Goal: Check status: Check status

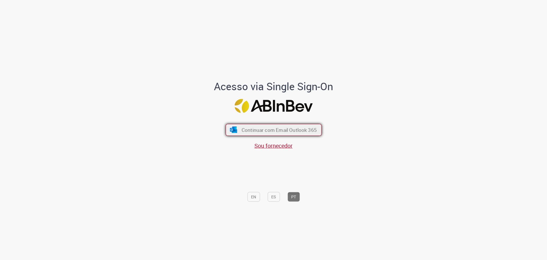
click at [263, 132] on span "Continuar com Email Outlook 365" at bounding box center [279, 129] width 75 height 7
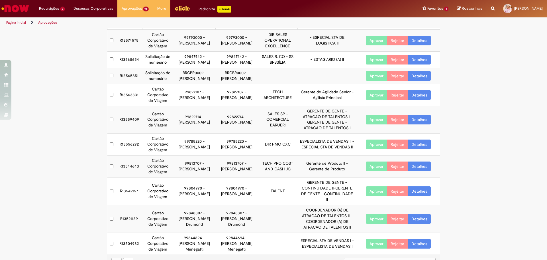
scroll to position [56, 0]
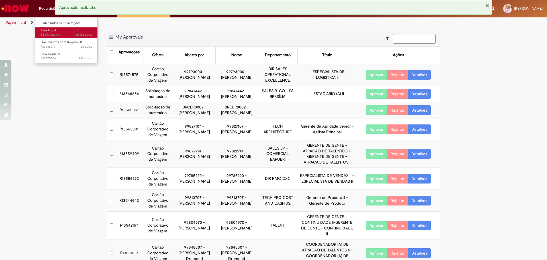
click at [63, 35] on span "um dia atrás um dia atrás SELO0002493" at bounding box center [66, 35] width 51 height 5
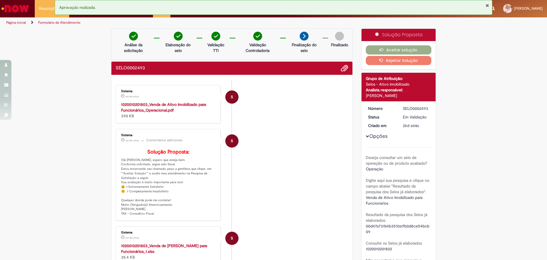
click at [151, 104] on strong "1020010201803_Venda de Ativo Imobilizado para Funcionários_Operacional.pdf" at bounding box center [163, 107] width 85 height 11
